Goal: Transaction & Acquisition: Download file/media

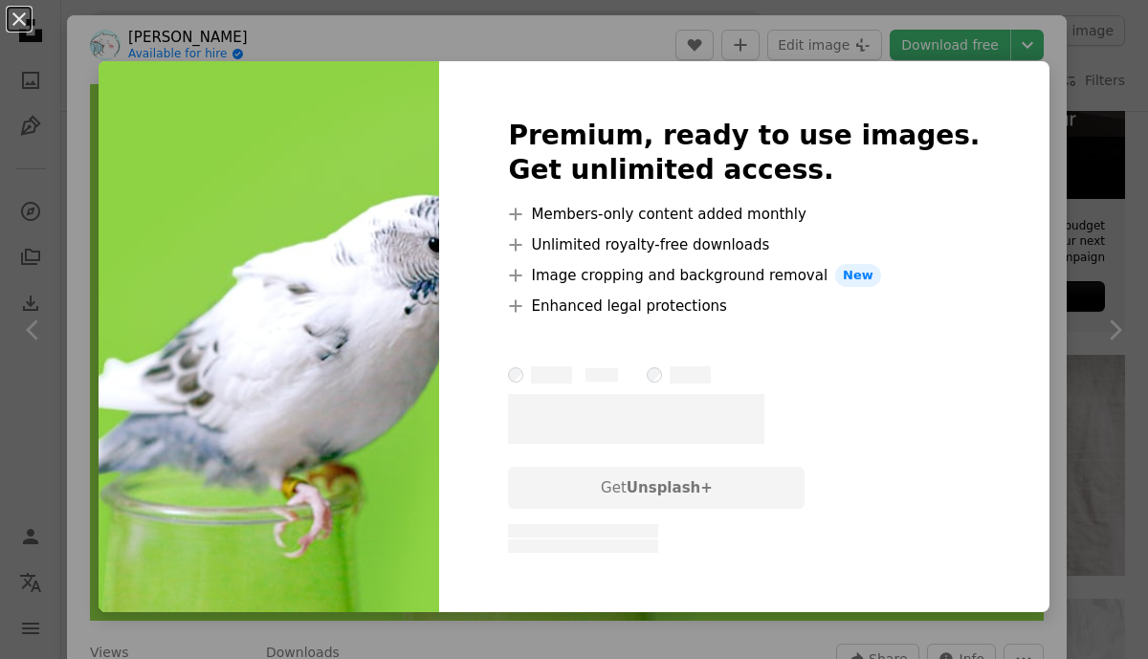
scroll to position [30, 0]
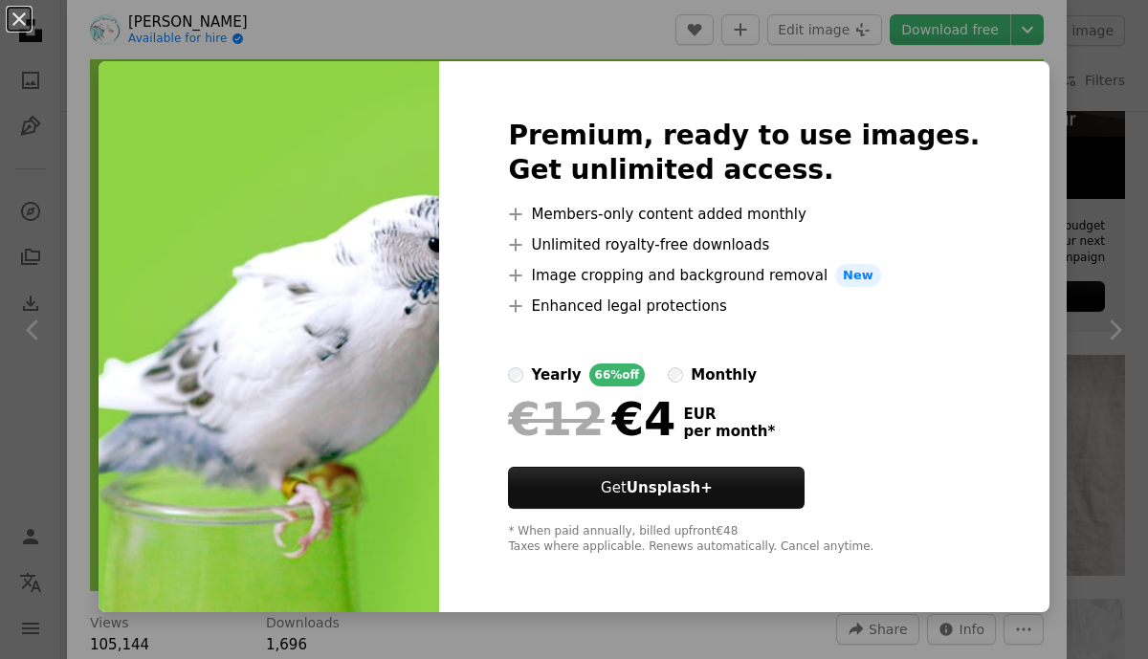
click at [804, 57] on div "An X shape Premium, ready to use images. Get unlimited access. A plus sign Memb…" at bounding box center [574, 329] width 1148 height 659
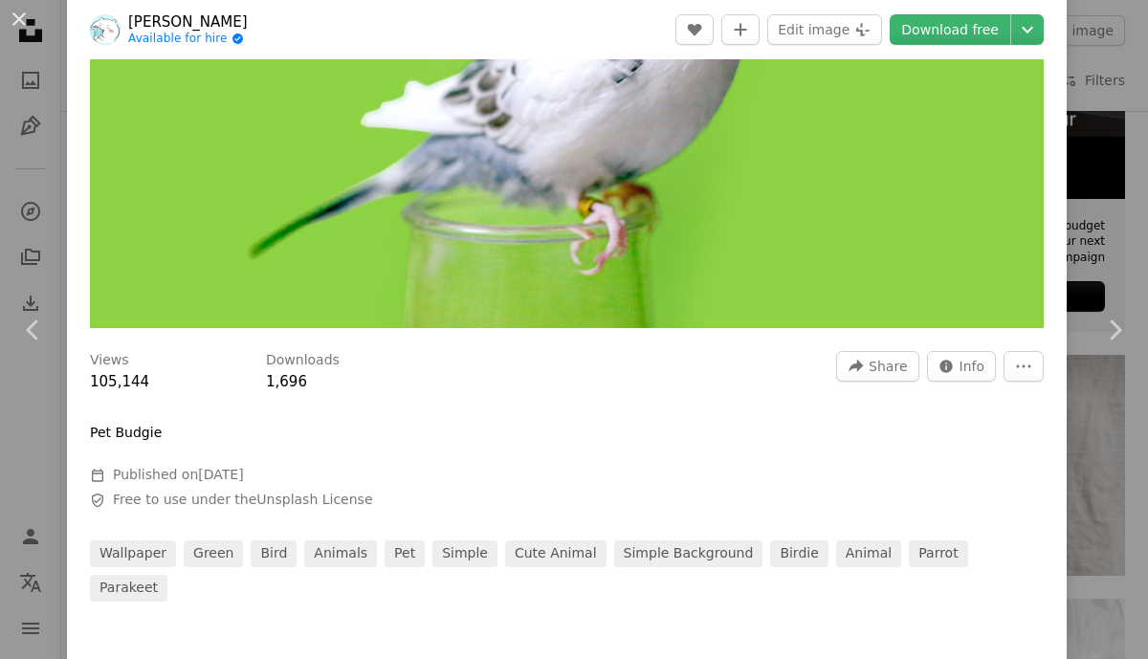
scroll to position [308, 0]
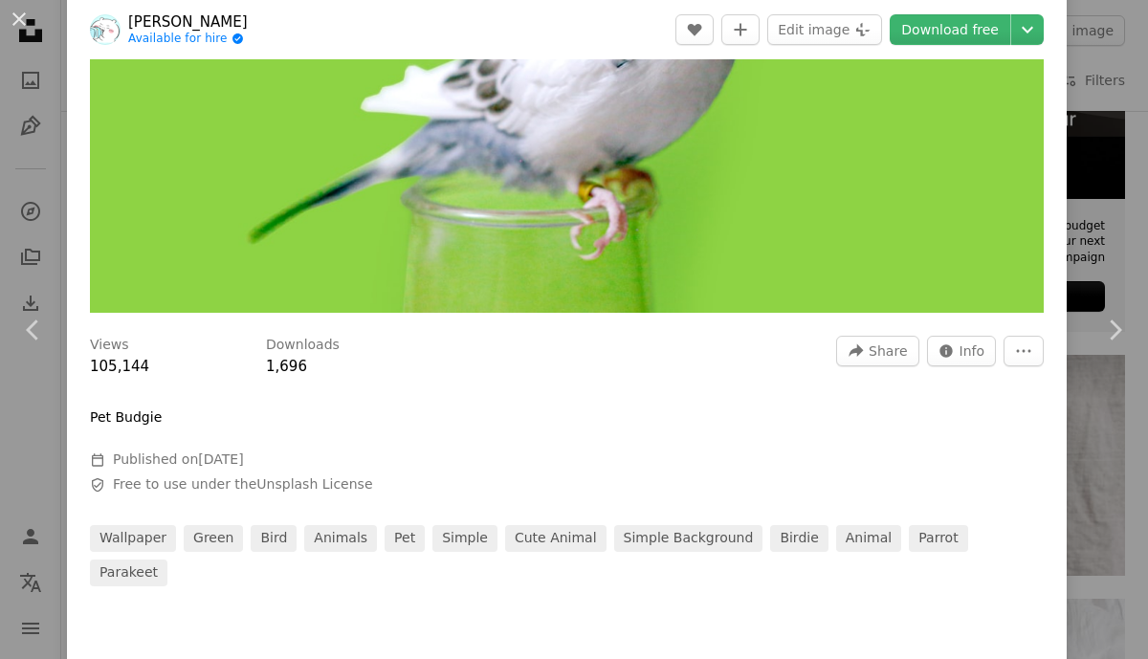
click at [16, 21] on button "An X shape" at bounding box center [19, 19] width 23 height 23
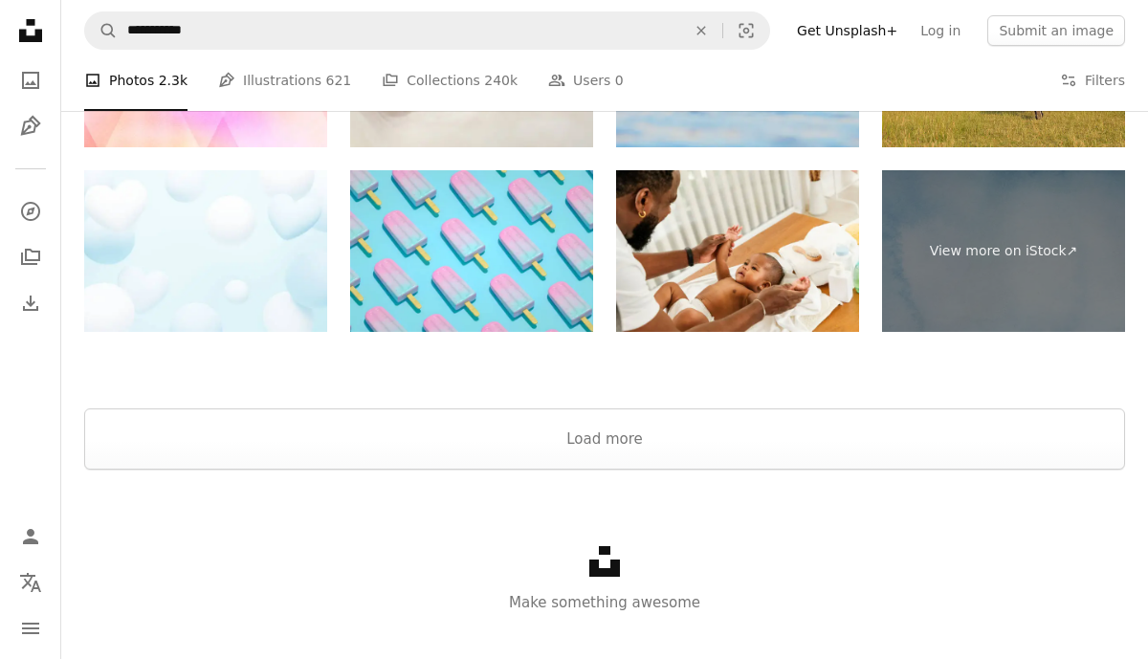
scroll to position [2873, 0]
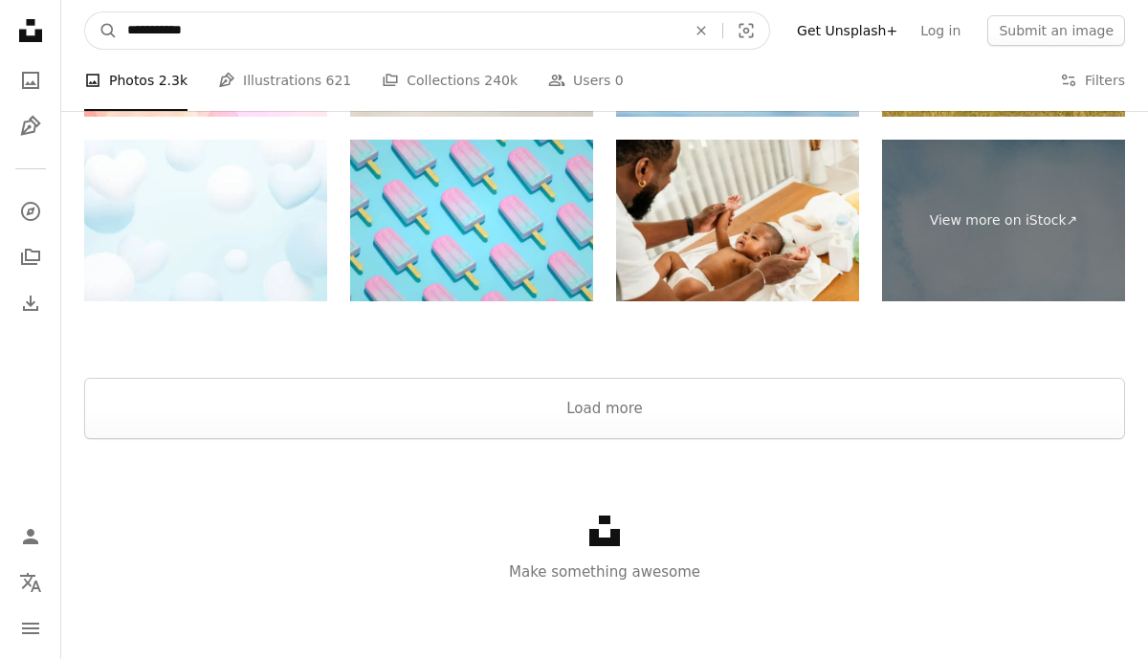
click at [221, 33] on input "**********" at bounding box center [399, 30] width 562 height 36
type input "****"
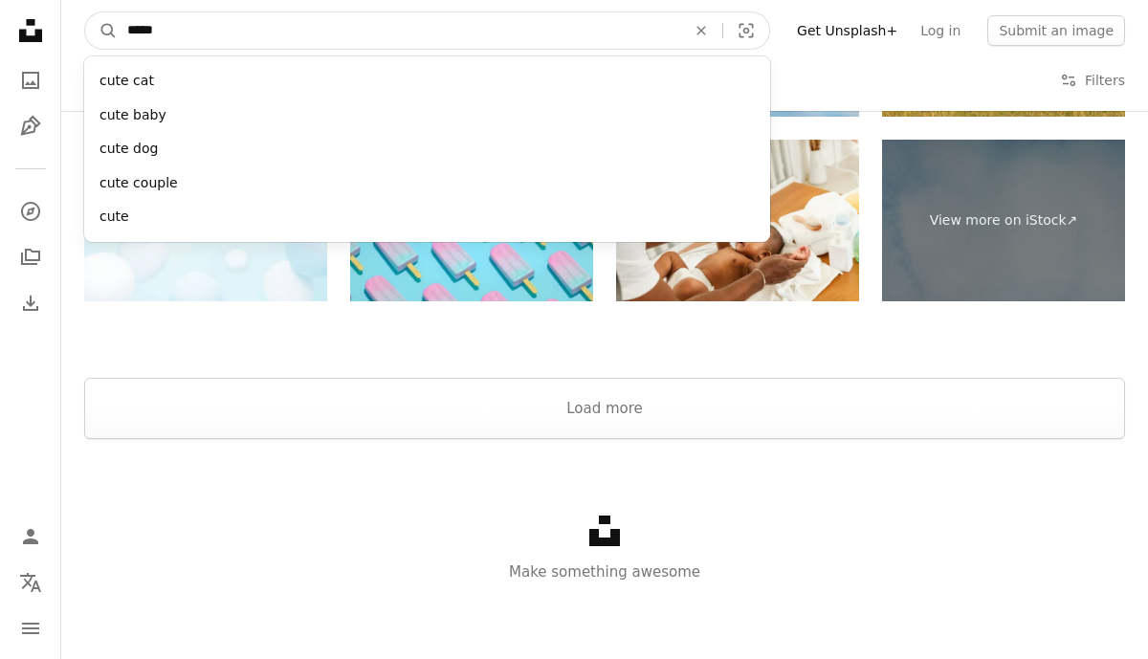
click button "A magnifying glass" at bounding box center [101, 30] width 33 height 36
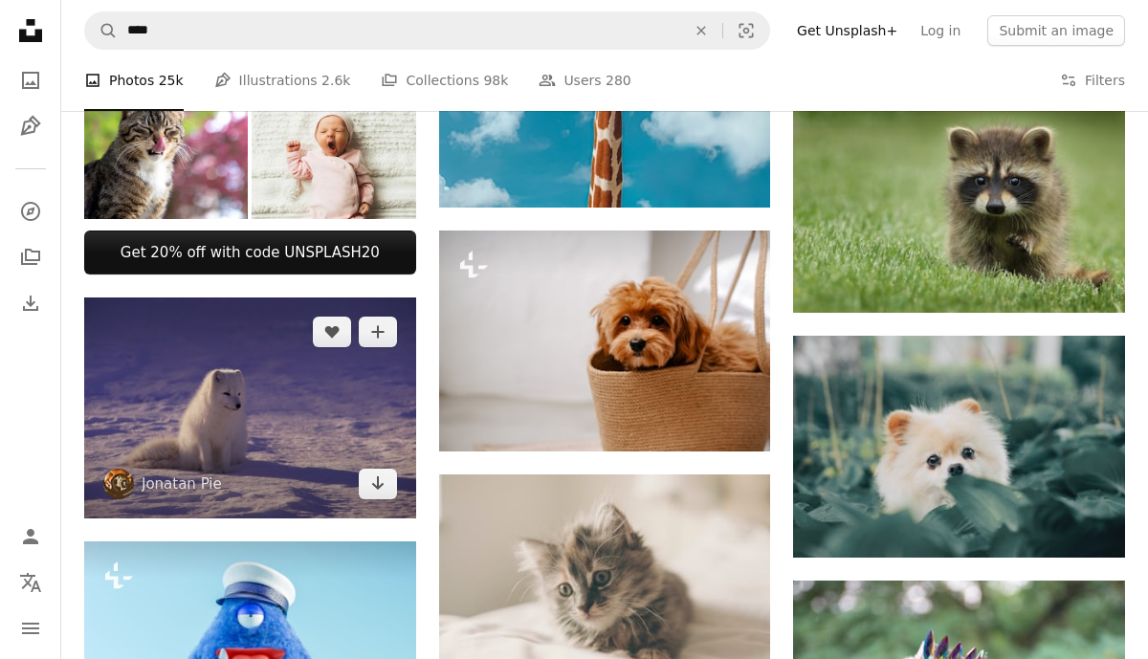
scroll to position [654, 0]
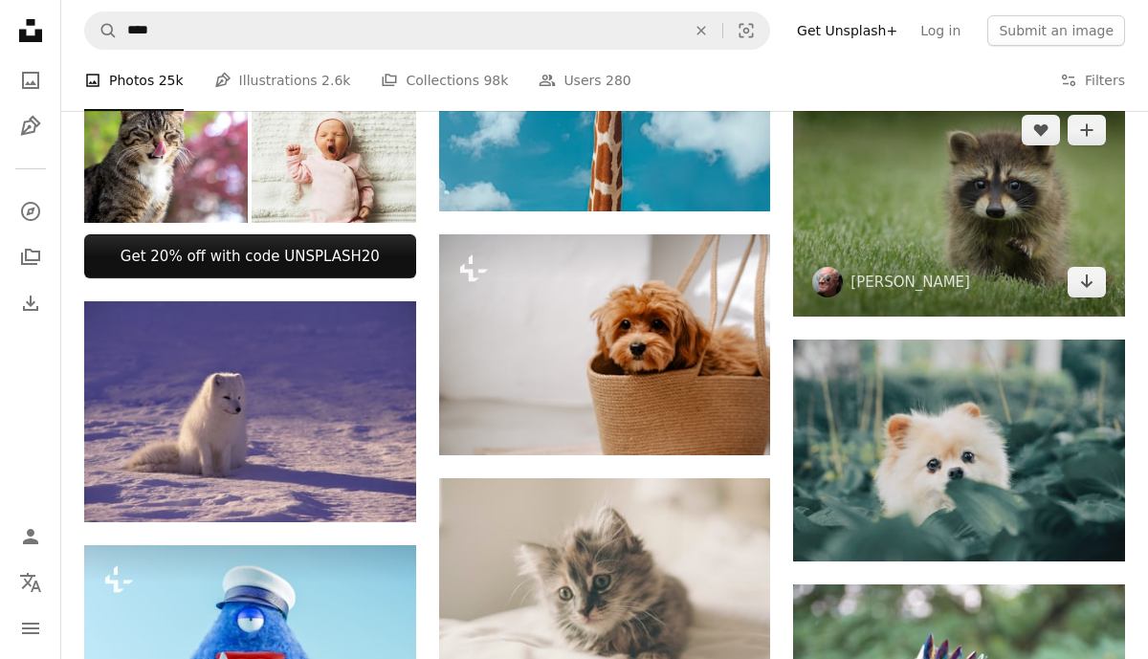
click at [889, 271] on span "[PERSON_NAME]" at bounding box center [891, 282] width 158 height 31
click at [920, 234] on img at bounding box center [959, 206] width 332 height 221
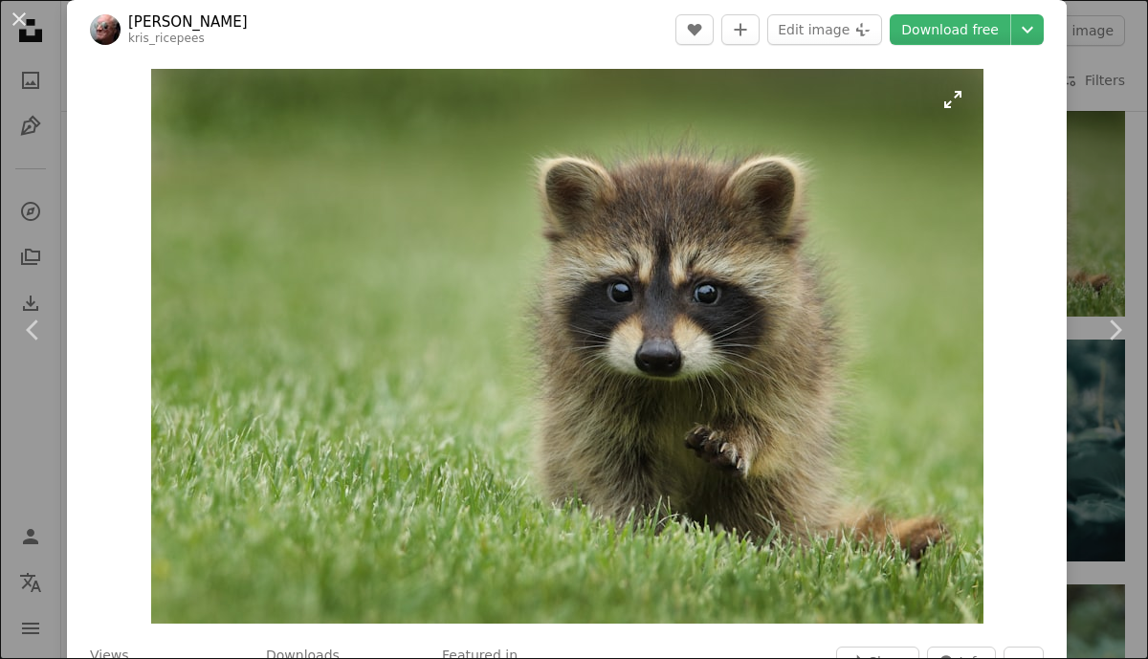
scroll to position [4, 0]
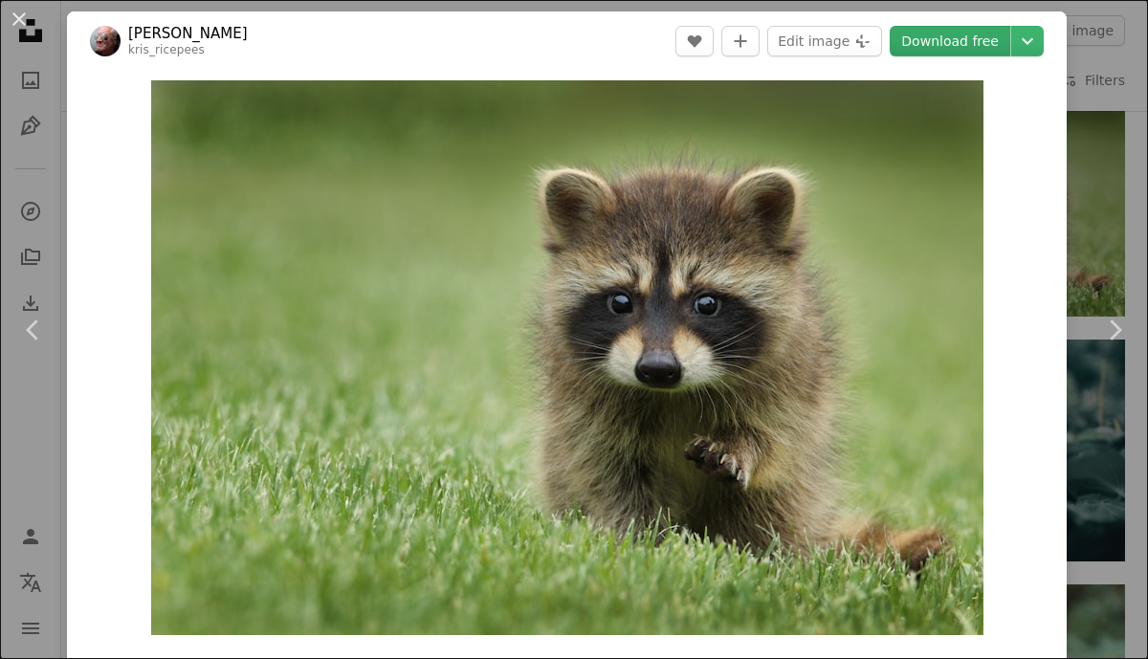
click at [973, 41] on link "Download free" at bounding box center [949, 41] width 120 height 31
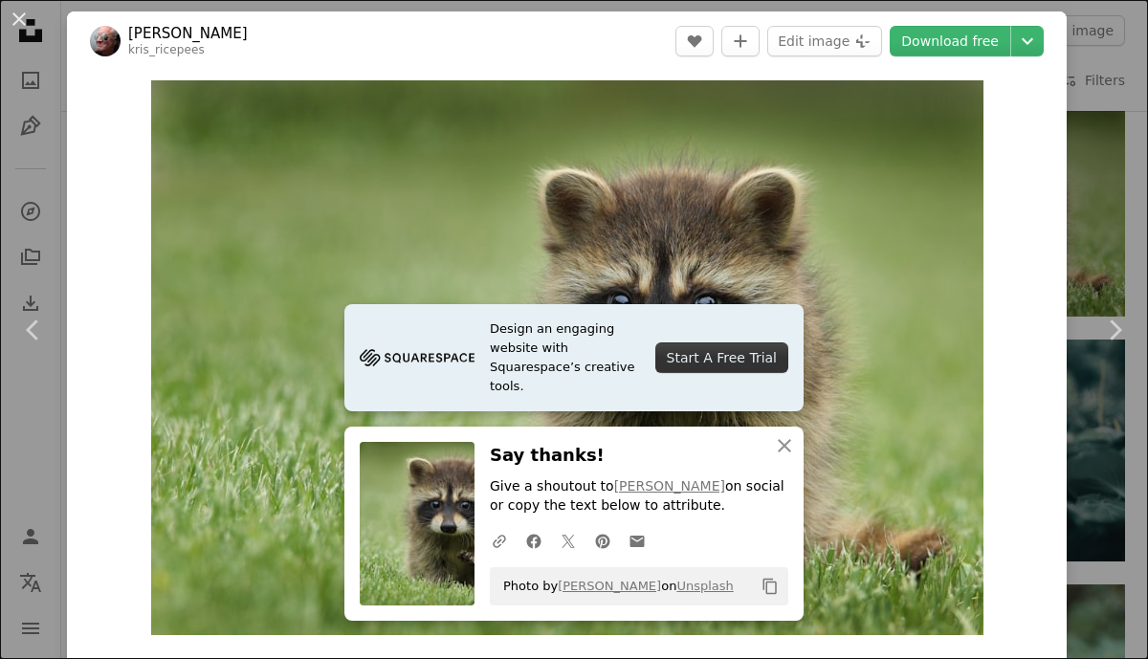
click at [18, 25] on button "An X shape" at bounding box center [19, 19] width 23 height 23
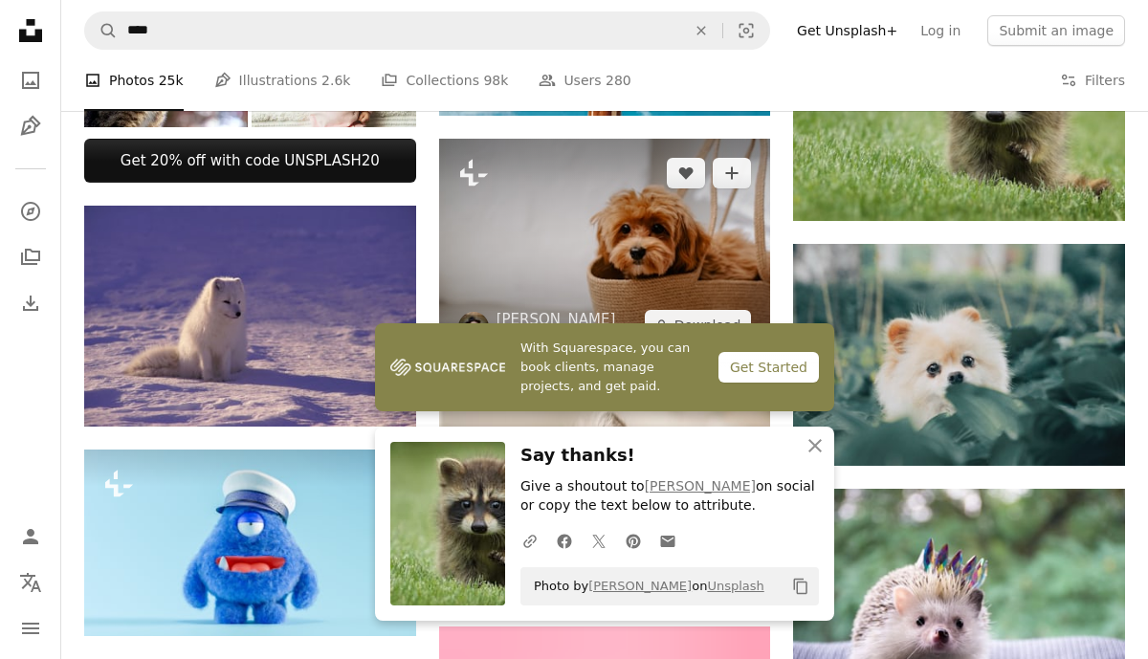
scroll to position [753, 0]
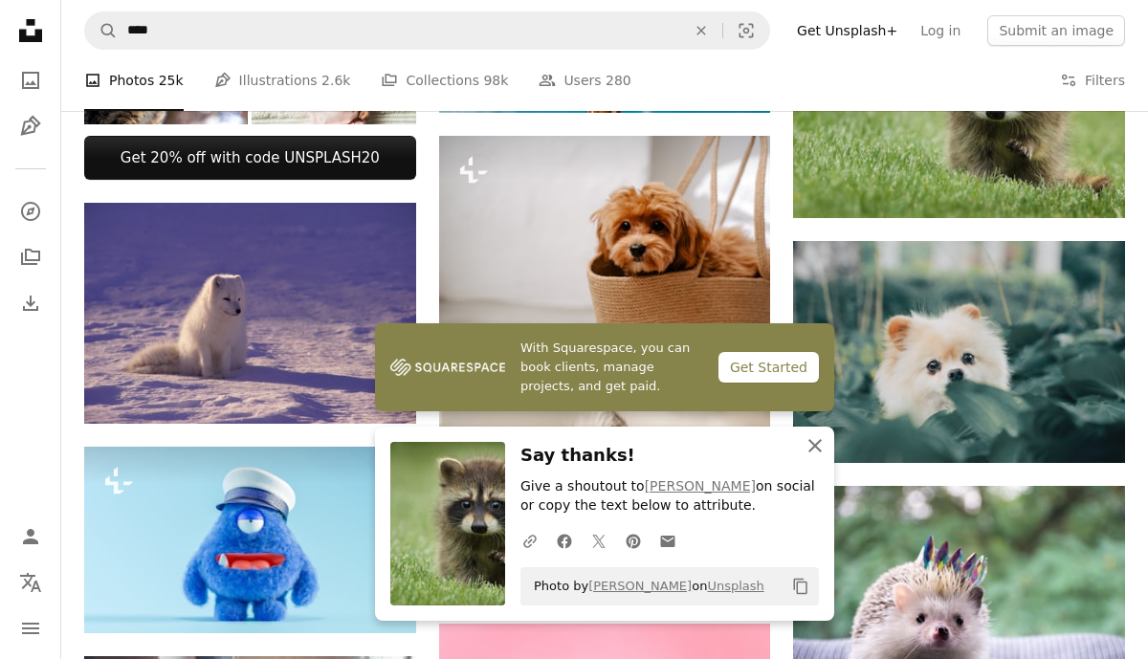
click at [815, 449] on icon "An X shape" at bounding box center [814, 445] width 23 height 23
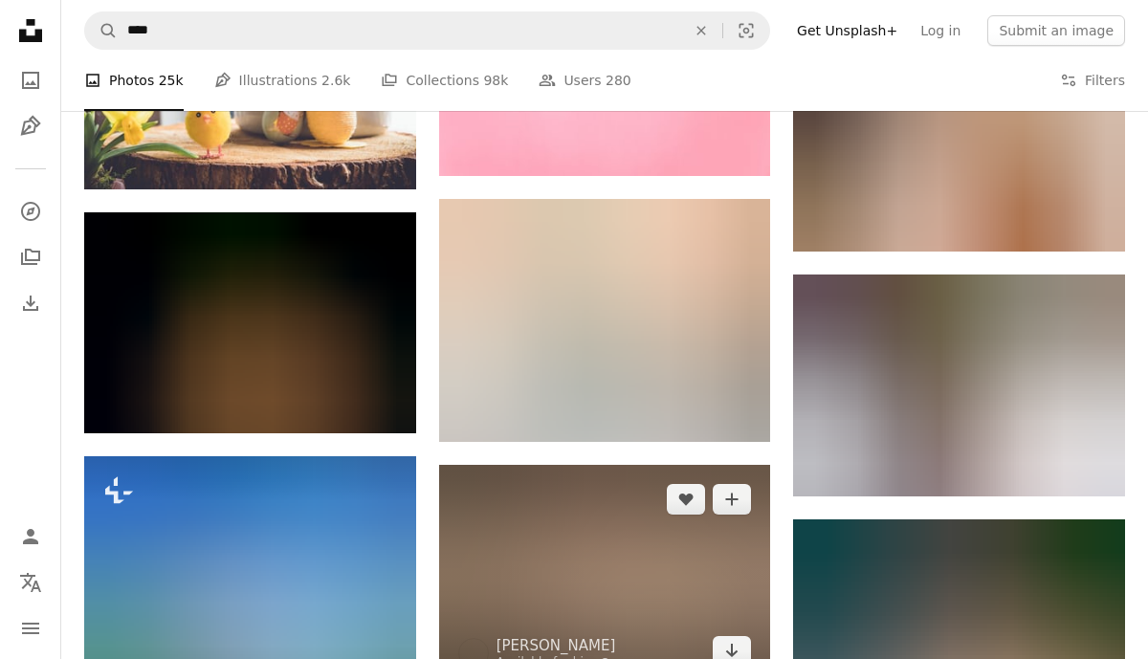
scroll to position [1432, 0]
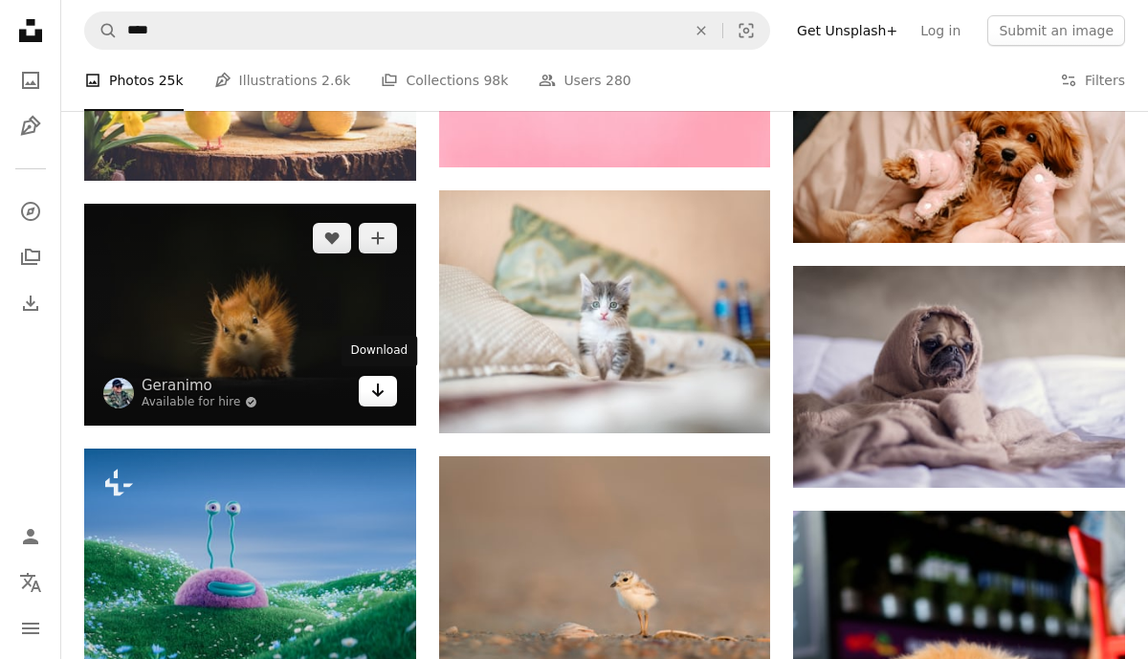
click at [389, 379] on link "Arrow pointing down" at bounding box center [378, 391] width 38 height 31
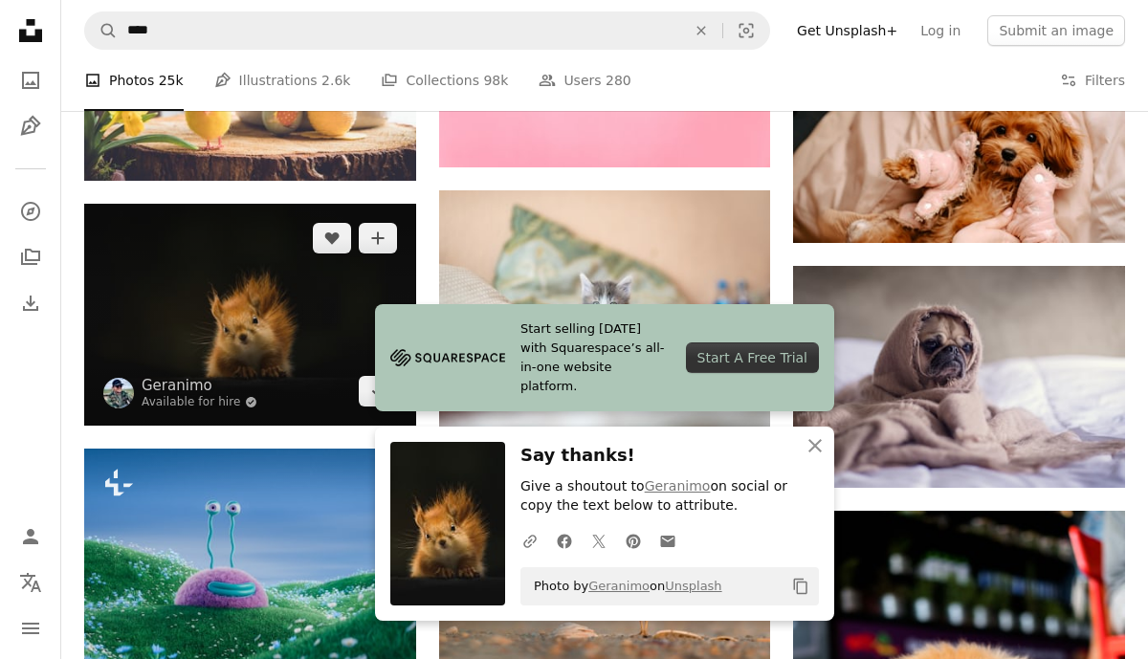
click at [208, 300] on img at bounding box center [250, 314] width 332 height 221
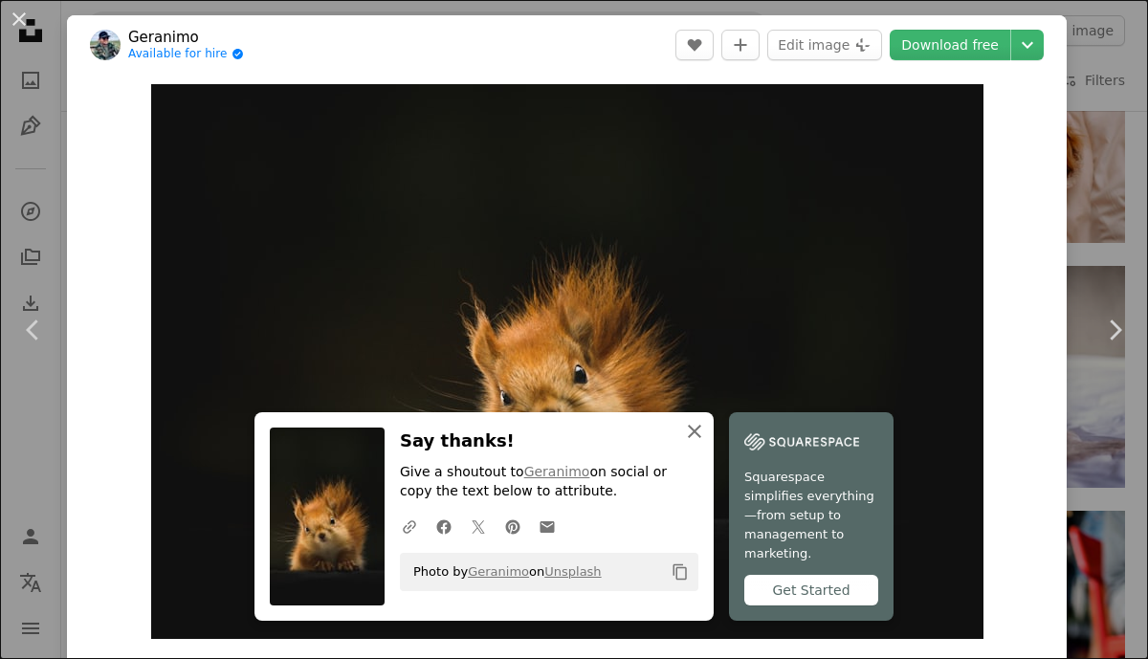
drag, startPoint x: 695, startPoint y: 456, endPoint x: 697, endPoint y: 443, distance: 13.5
click at [695, 443] on icon "An X shape" at bounding box center [694, 431] width 23 height 23
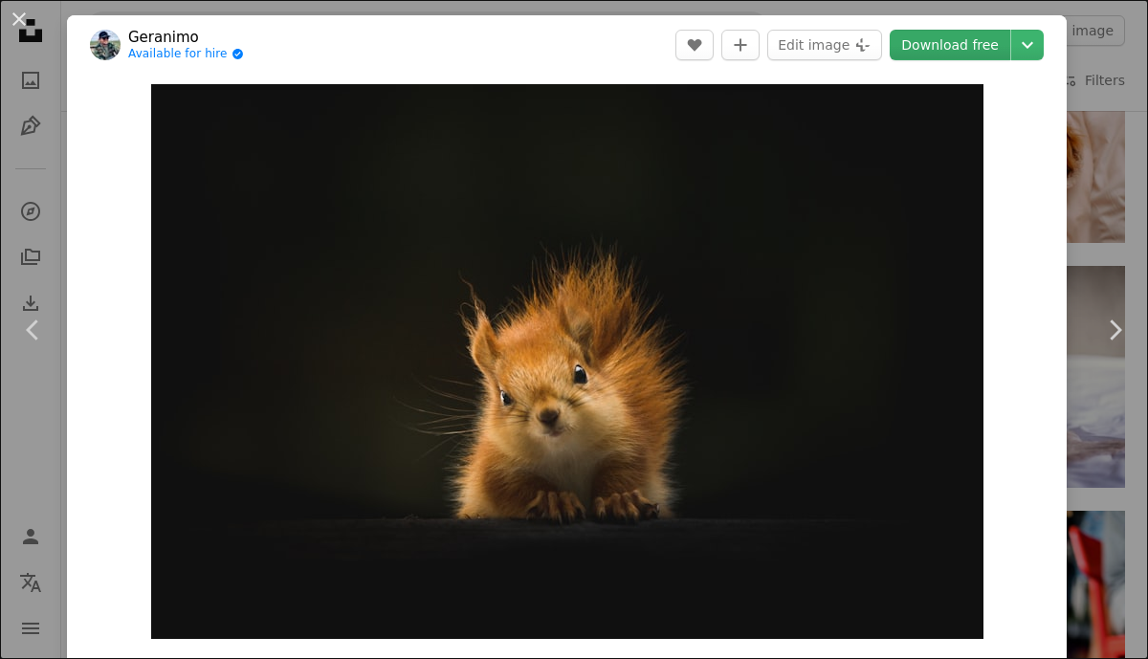
click at [986, 50] on link "Download free" at bounding box center [949, 45] width 120 height 31
